Goal: Transaction & Acquisition: Purchase product/service

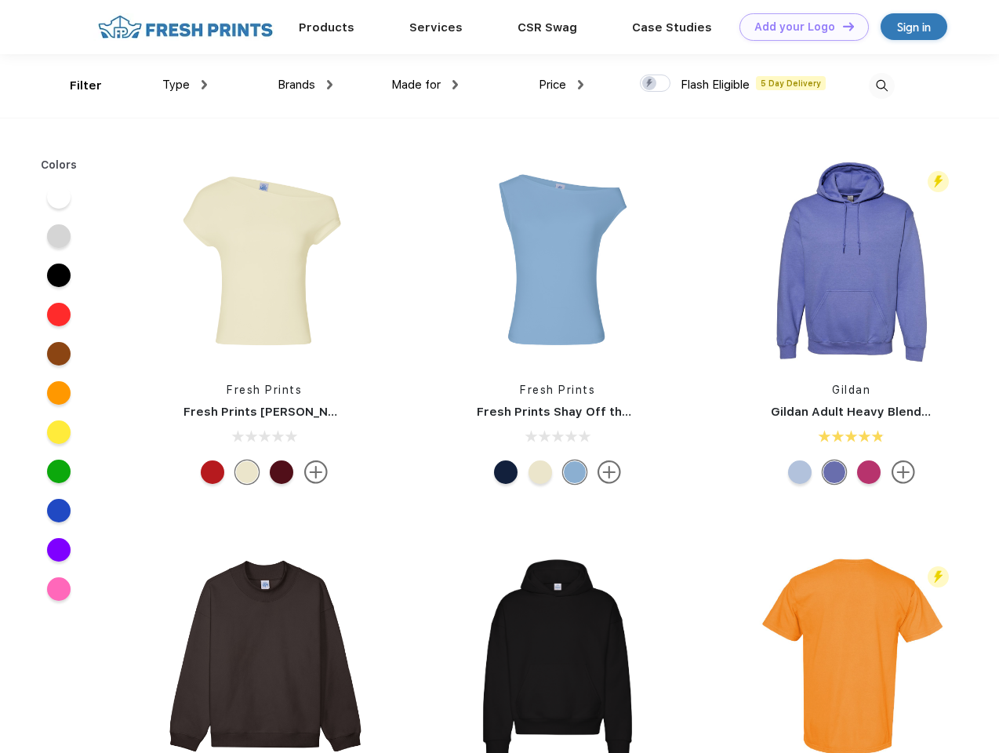
click at [799, 27] on link "Add your Logo Design Tool" at bounding box center [804, 26] width 129 height 27
click at [0, 0] on div "Design Tool" at bounding box center [0, 0] width 0 height 0
click at [842, 26] on link "Add your Logo Design Tool" at bounding box center [804, 26] width 129 height 27
click at [75, 86] on div "Filter" at bounding box center [86, 86] width 32 height 18
click at [185, 85] on span "Type" at bounding box center [175, 85] width 27 height 14
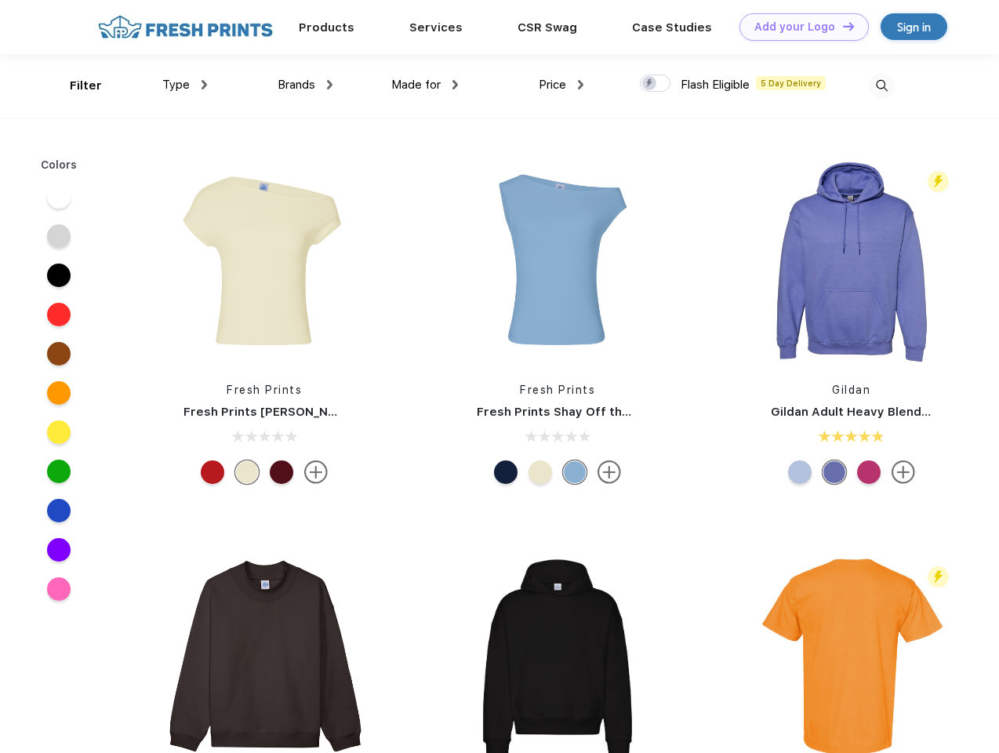
click at [305, 85] on span "Brands" at bounding box center [297, 85] width 38 height 14
click at [425, 85] on span "Made for" at bounding box center [415, 85] width 49 height 14
click at [562, 85] on span "Price" at bounding box center [552, 85] width 27 height 14
click at [656, 84] on div at bounding box center [655, 83] width 31 height 17
click at [650, 84] on input "checkbox" at bounding box center [645, 79] width 10 height 10
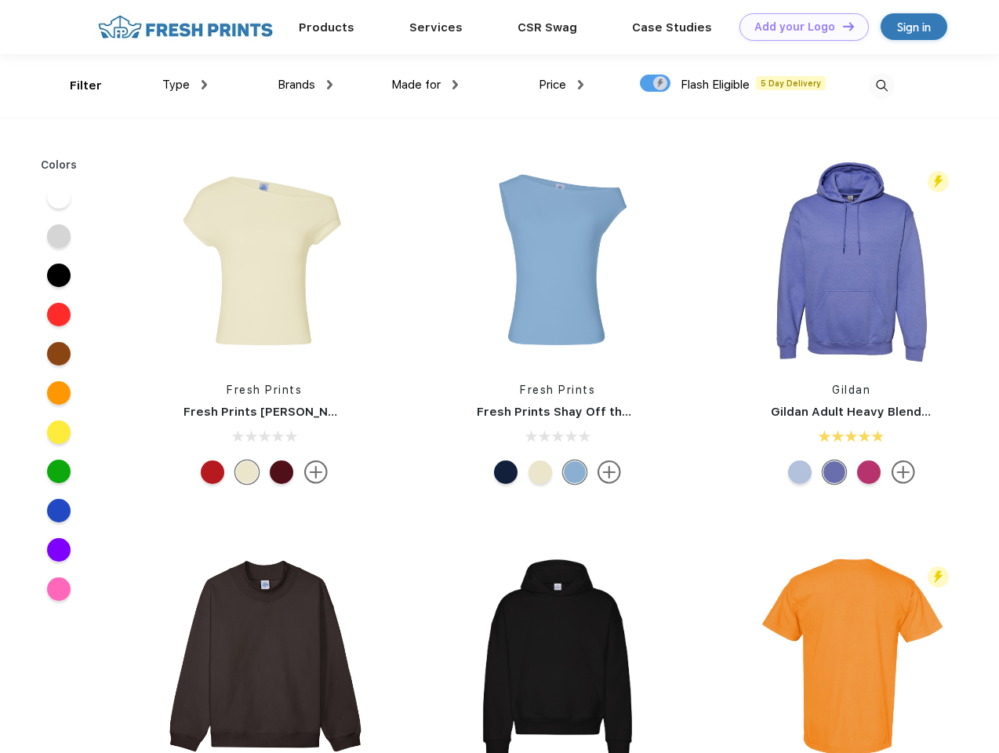
click at [882, 86] on img at bounding box center [882, 86] width 26 height 26
